Goal: Transaction & Acquisition: Download file/media

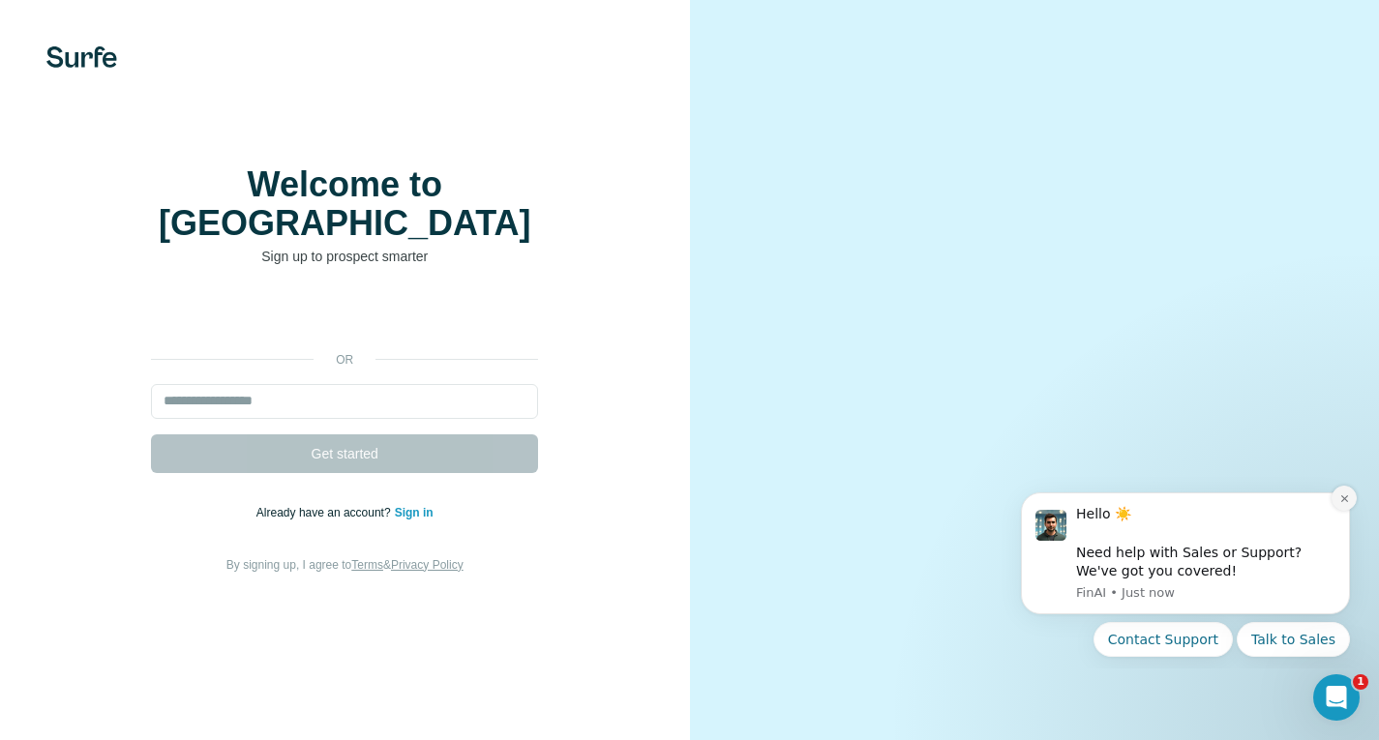
click at [1342, 505] on button "Dismiss notification" at bounding box center [1343, 498] width 25 height 25
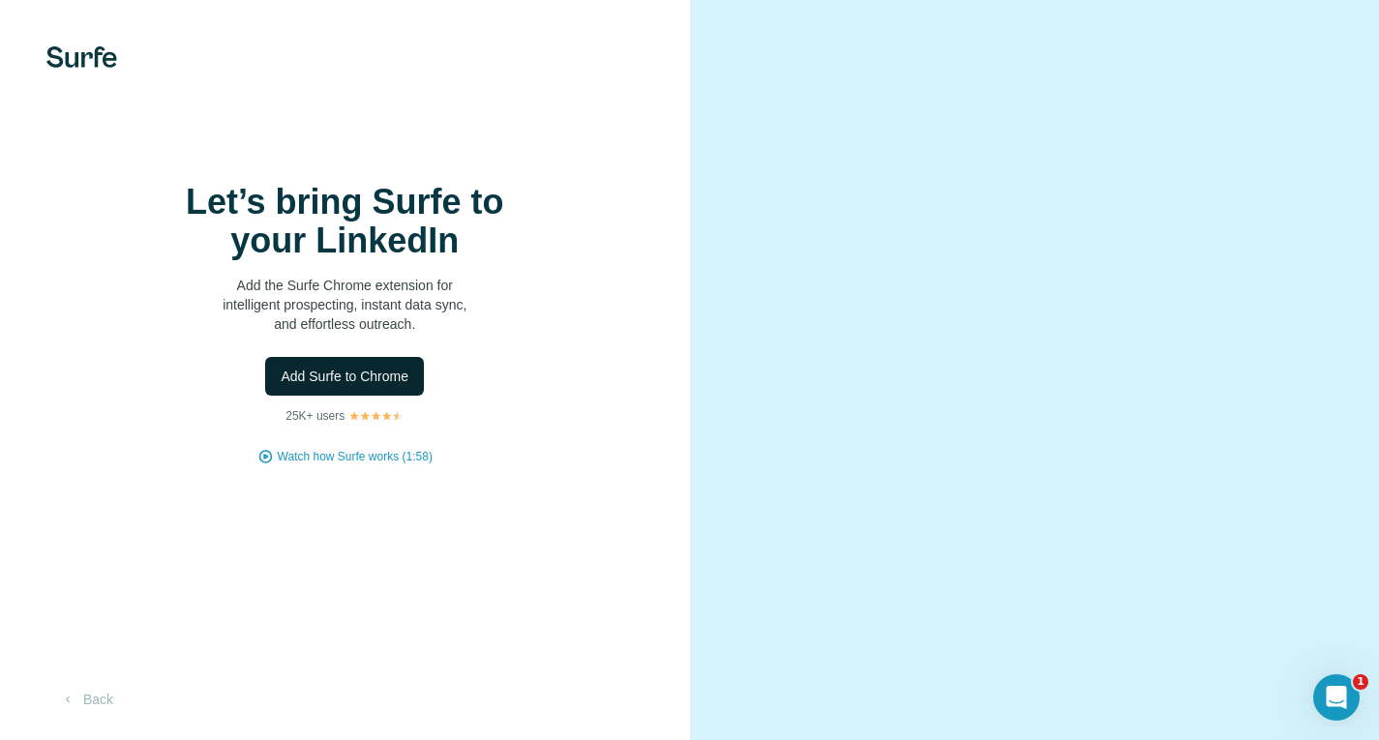
click at [370, 376] on span "Add Surfe to Chrome" at bounding box center [345, 376] width 128 height 19
